Goal: Find specific page/section: Find specific page/section

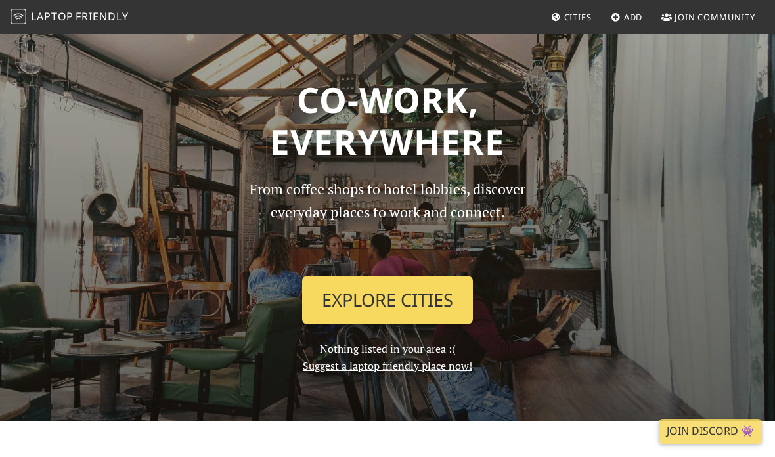
click at [456, 294] on link "Explore Cities" at bounding box center [387, 300] width 171 height 49
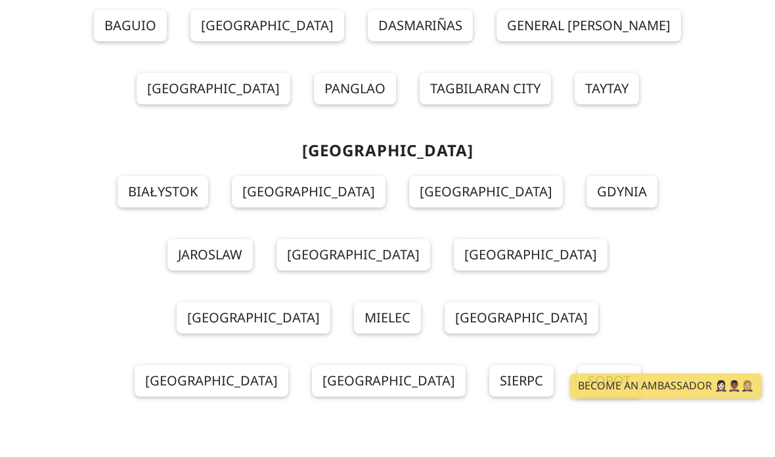
scroll to position [12896, 0]
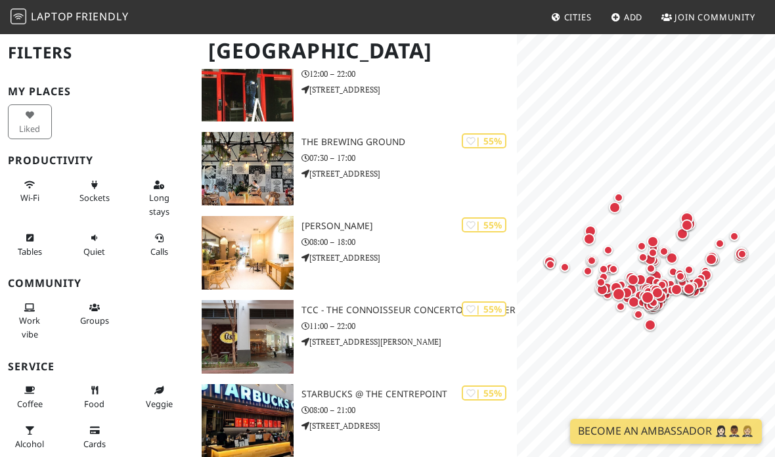
scroll to position [7978, 0]
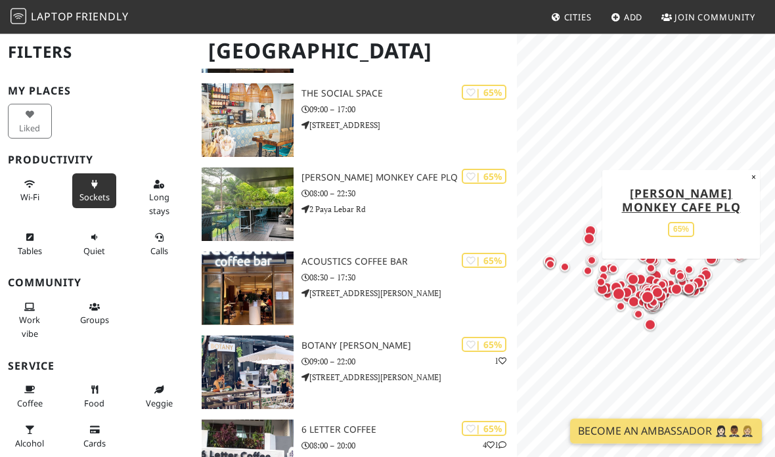
click at [104, 186] on button "Sockets" at bounding box center [94, 191] width 44 height 35
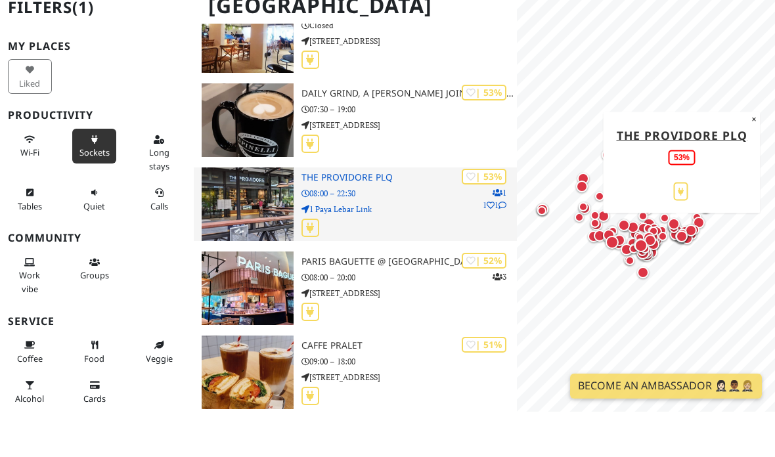
scroll to position [12453, 0]
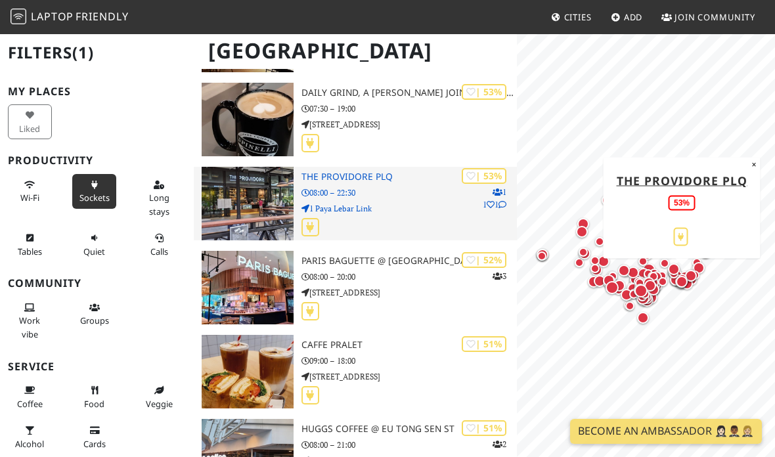
click at [423, 202] on p "1 Paya Lebar Link" at bounding box center [408, 208] width 215 height 12
